Goal: Navigation & Orientation: Find specific page/section

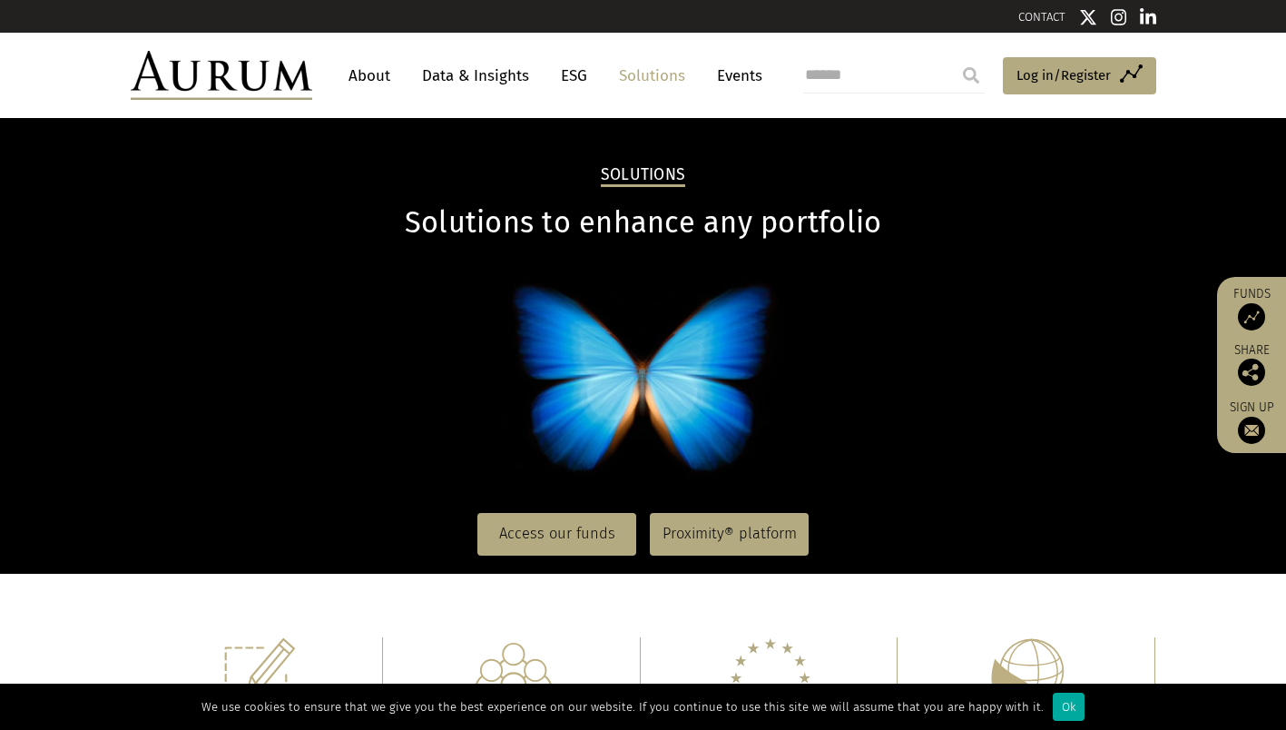
click at [1243, 317] on img at bounding box center [1251, 316] width 27 height 27
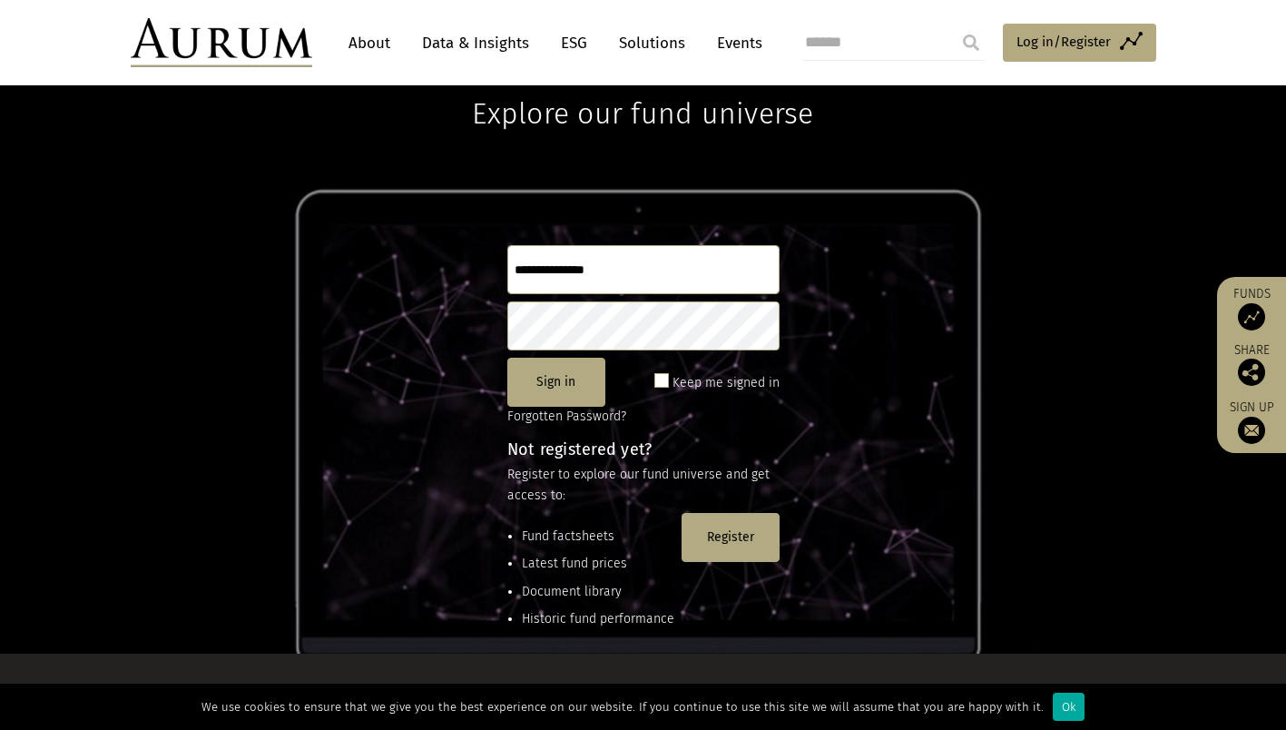
scroll to position [241, 0]
